Goal: Task Accomplishment & Management: Manage account settings

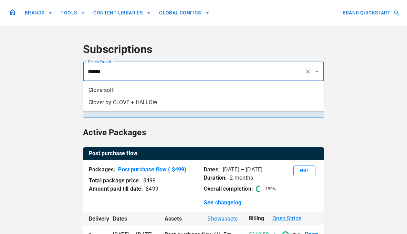
drag, startPoint x: 178, startPoint y: 103, endPoint x: 191, endPoint y: 104, distance: 13.1
click at [178, 103] on li "Clover by CLOVE + HALLOW" at bounding box center [203, 102] width 241 height 12
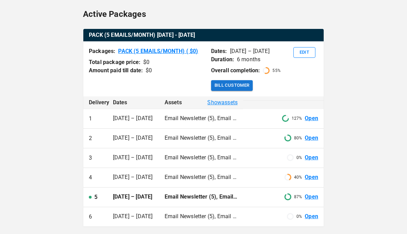
scroll to position [129, 0]
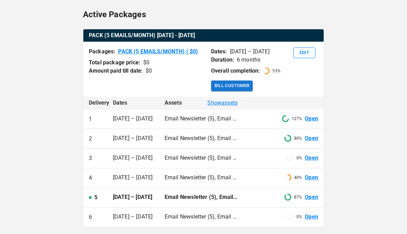
type input "**********"
click at [230, 104] on span "Show assets" at bounding box center [222, 103] width 30 height 8
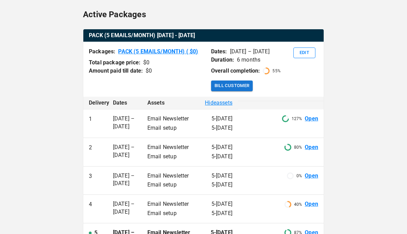
click at [225, 105] on span "Hide assets" at bounding box center [219, 103] width 28 height 8
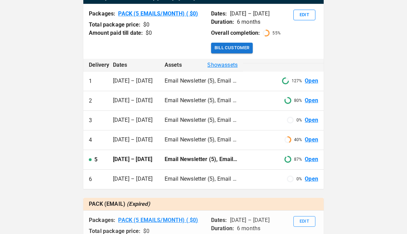
scroll to position [145, 0]
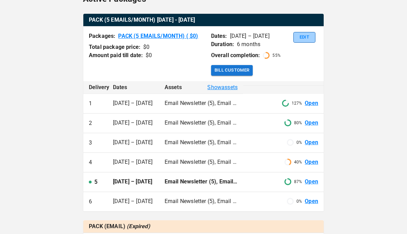
click at [302, 41] on button "Edit" at bounding box center [304, 37] width 22 height 11
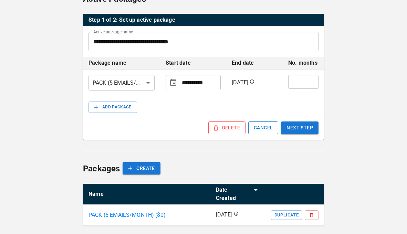
click at [265, 128] on button "CANCEL" at bounding box center [263, 128] width 30 height 13
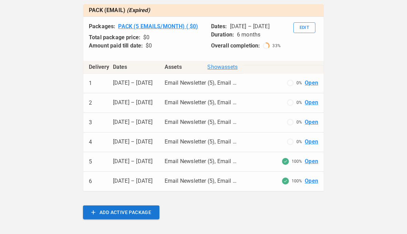
scroll to position [470, 0]
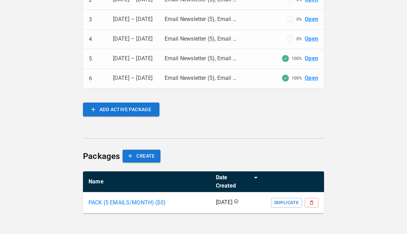
click at [138, 202] on p "PACK (5 EMAILS/MONTH) ($ 0 )" at bounding box center [126, 203] width 77 height 8
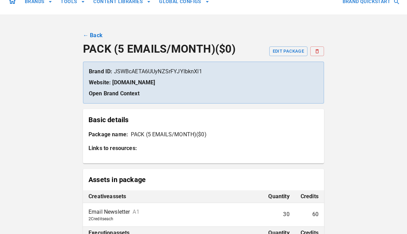
scroll to position [8, 0]
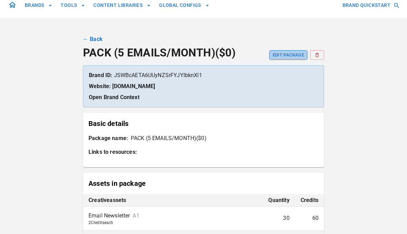
click at [291, 52] on button "EDIT PACKAGE" at bounding box center [288, 55] width 38 height 10
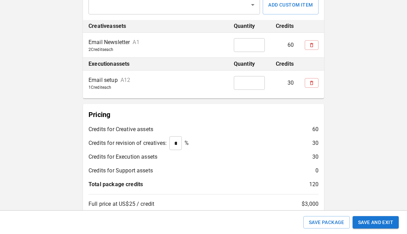
scroll to position [250, 0]
click at [312, 87] on button "simple table" at bounding box center [312, 84] width 14 height 10
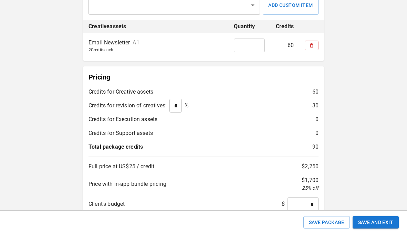
scroll to position [296, 0]
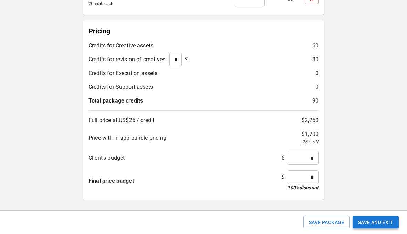
click at [385, 225] on button "Save and Exit" at bounding box center [376, 222] width 46 height 13
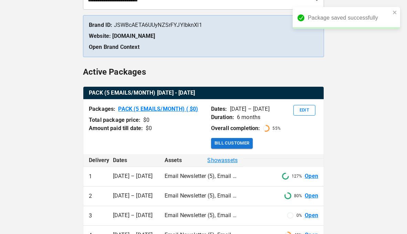
scroll to position [74, 0]
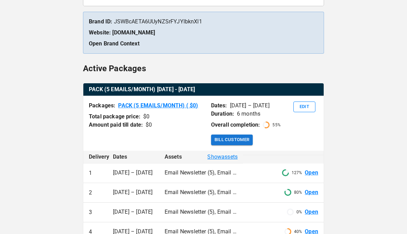
scroll to position [105, 0]
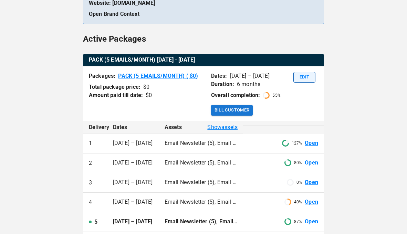
click at [306, 75] on button "Edit" at bounding box center [304, 77] width 22 height 11
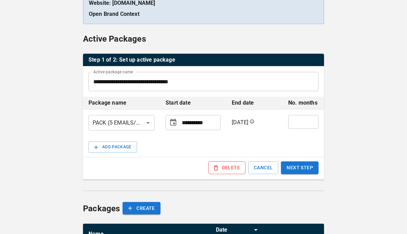
scroll to position [112, 0]
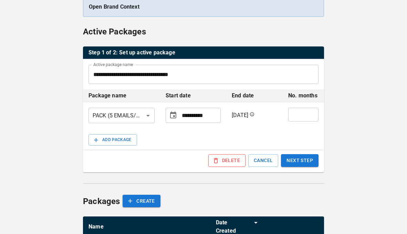
click at [314, 161] on button "NEXT STEP" at bounding box center [300, 160] width 38 height 13
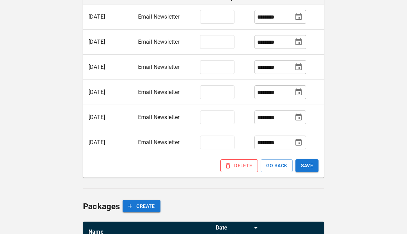
scroll to position [229, 0]
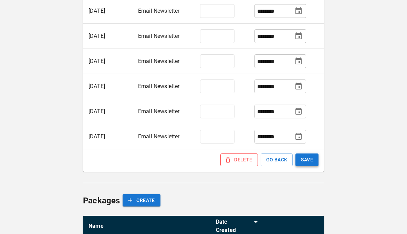
click at [304, 160] on button "SAVE" at bounding box center [306, 160] width 23 height 13
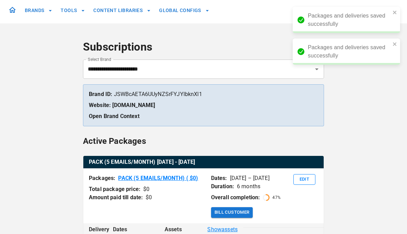
scroll to position [0, 0]
